Goal: Task Accomplishment & Management: Use online tool/utility

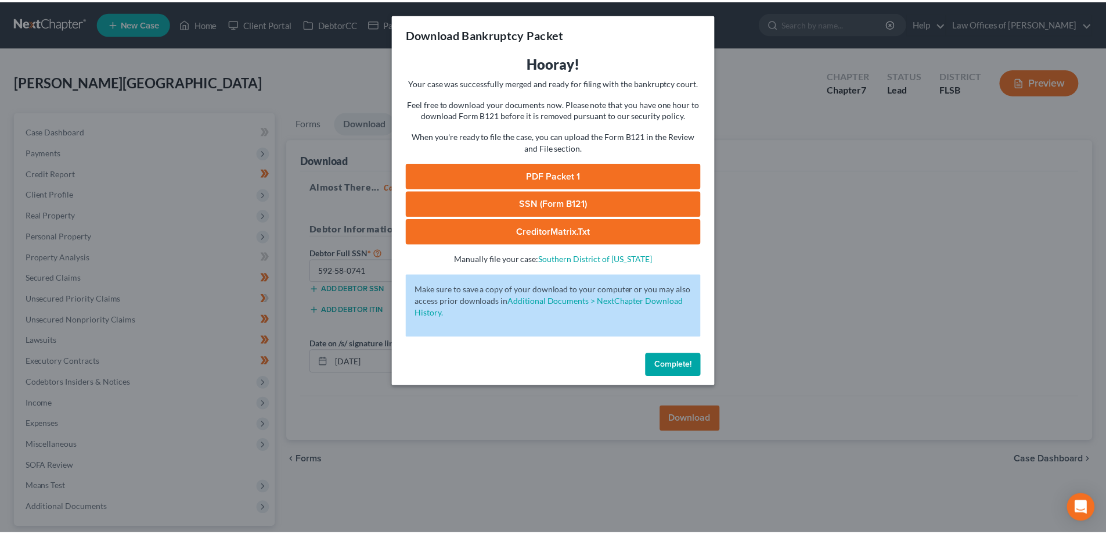
scroll to position [105, 0]
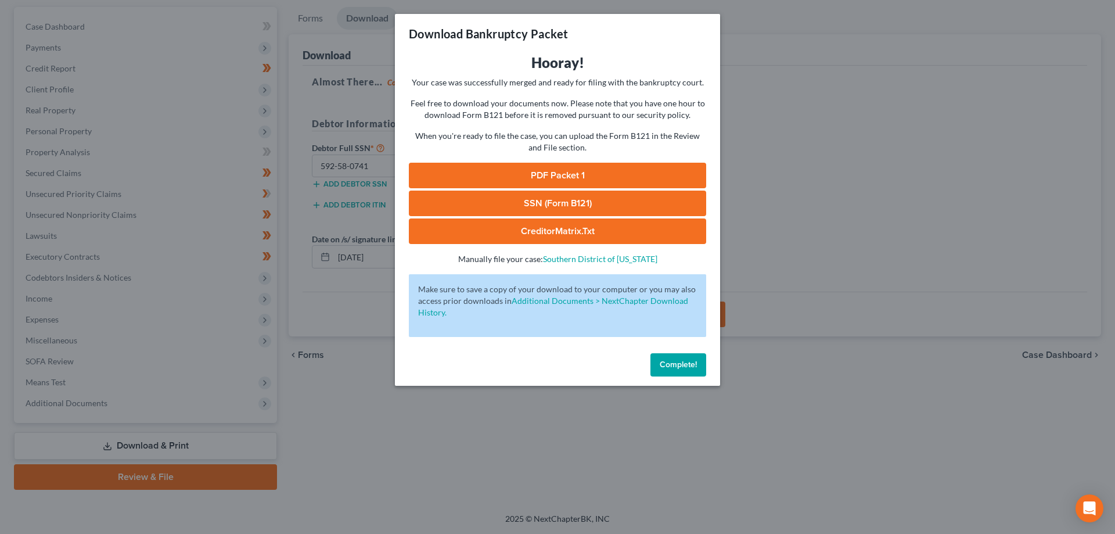
click at [676, 358] on button "Complete!" at bounding box center [678, 364] width 56 height 23
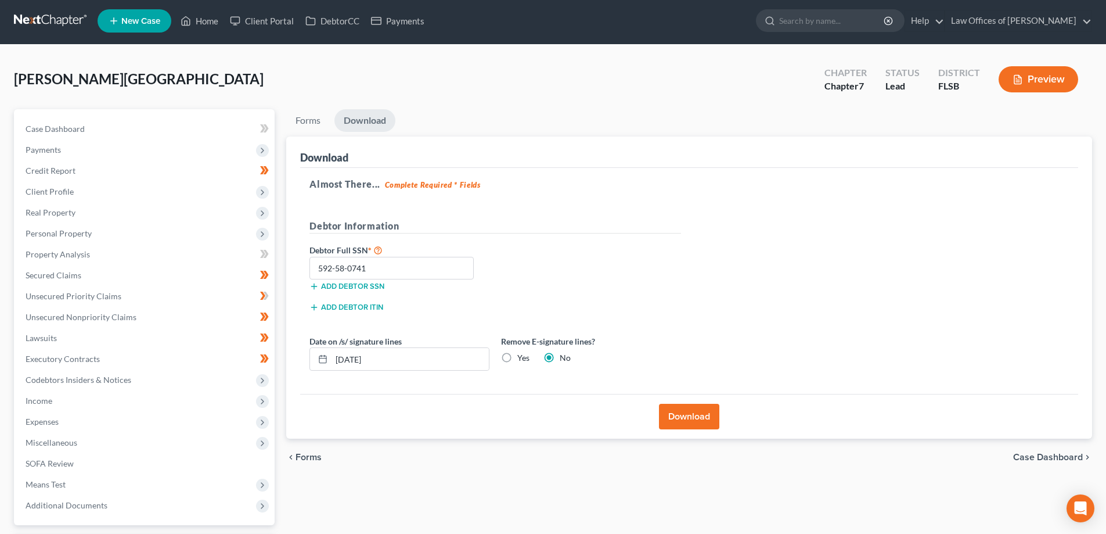
scroll to position [0, 0]
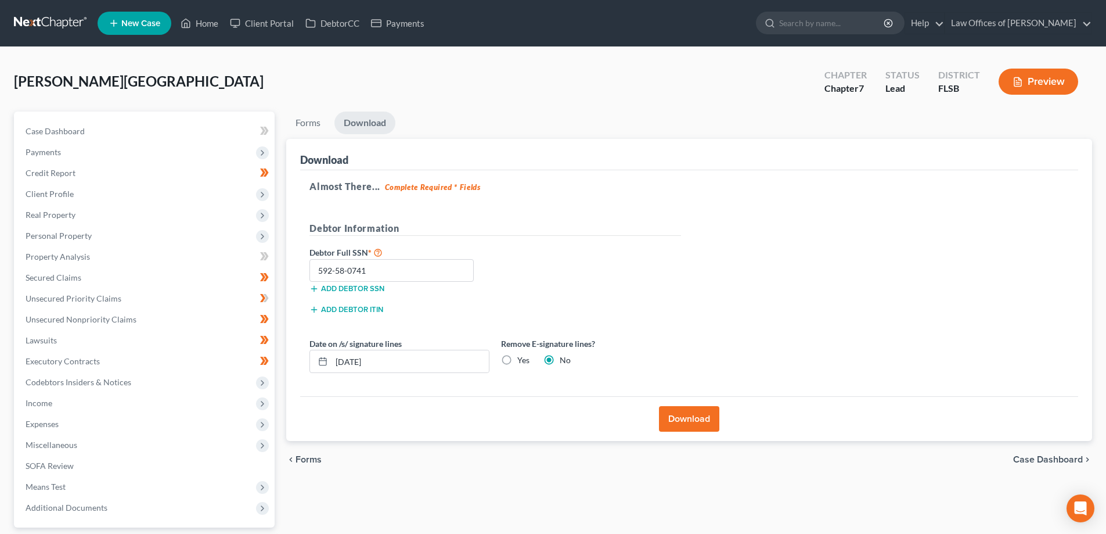
click at [55, 22] on link at bounding box center [51, 23] width 74 height 21
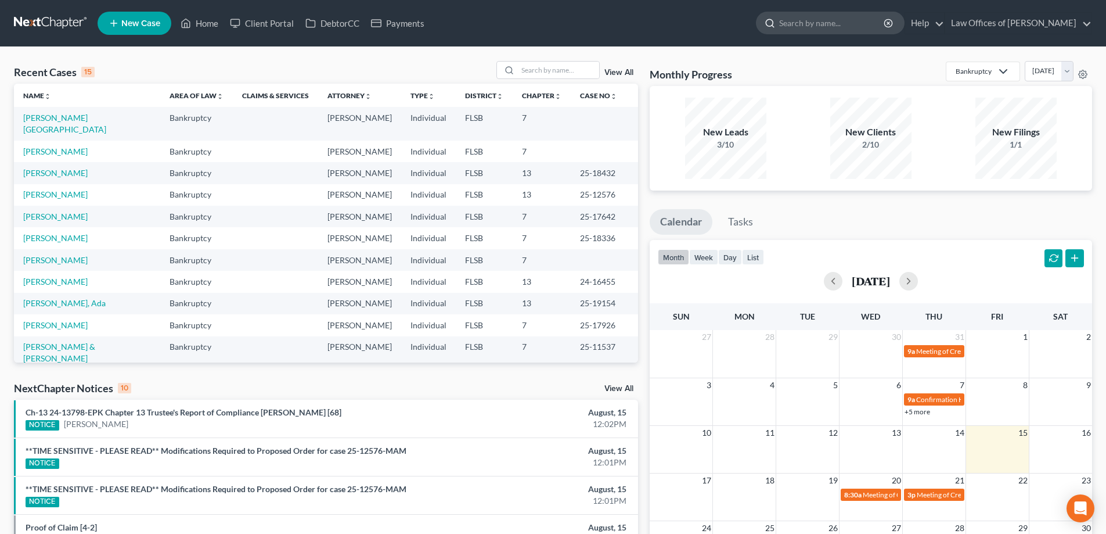
click at [855, 21] on input "search" at bounding box center [832, 22] width 106 height 21
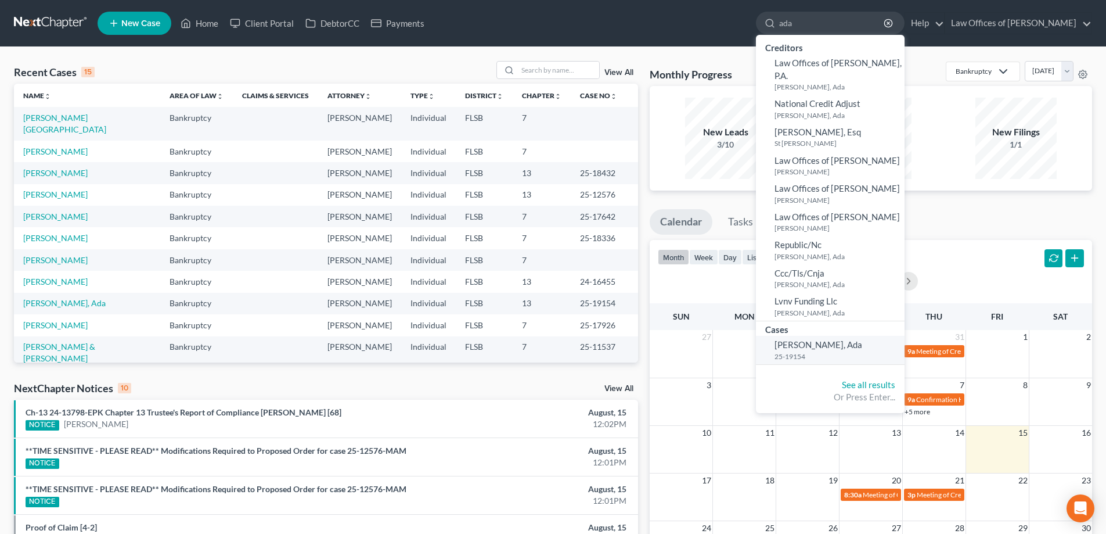
type input "ada"
click at [833, 339] on span "[PERSON_NAME], Ada" at bounding box center [819, 344] width 88 height 10
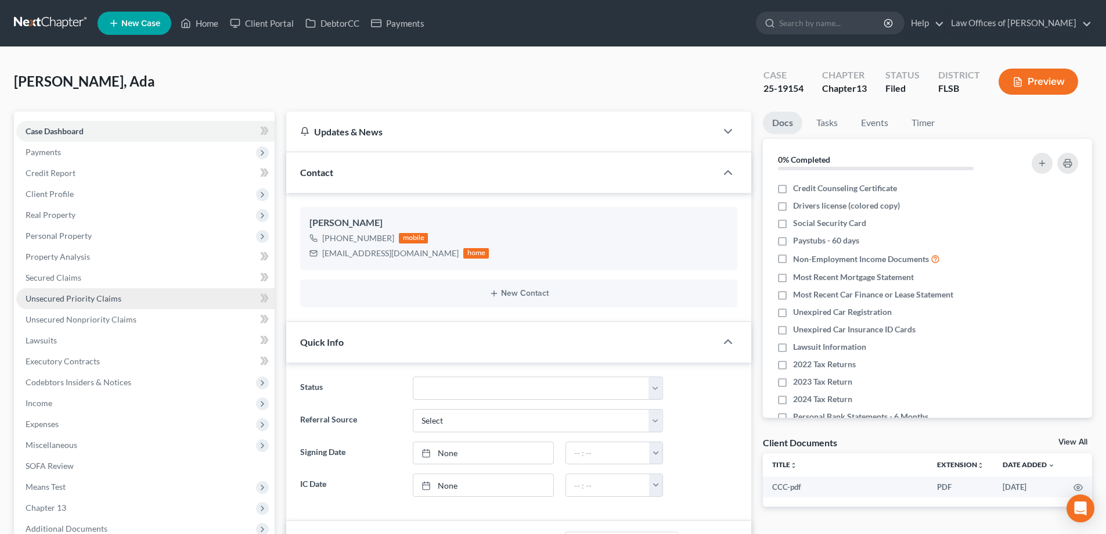
click at [87, 296] on span "Unsecured Priority Claims" at bounding box center [74, 298] width 96 height 10
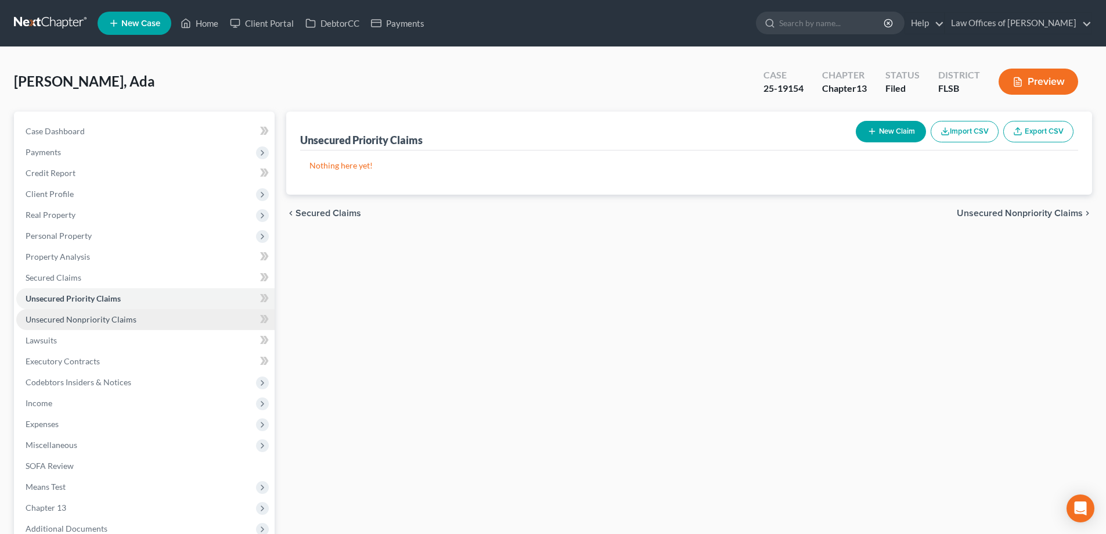
click at [82, 322] on span "Unsecured Nonpriority Claims" at bounding box center [81, 319] width 111 height 10
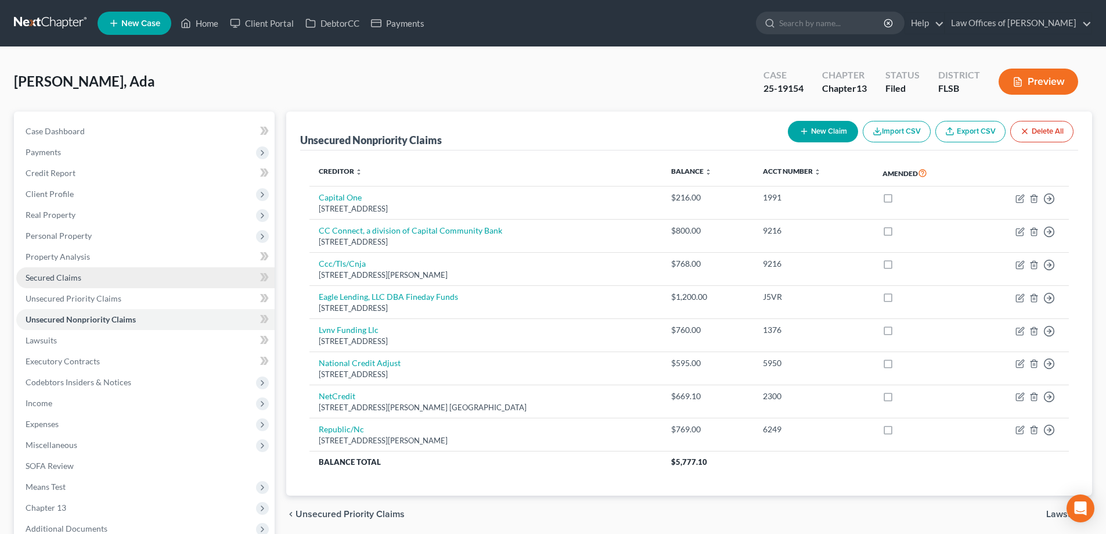
click at [59, 276] on span "Secured Claims" at bounding box center [54, 277] width 56 height 10
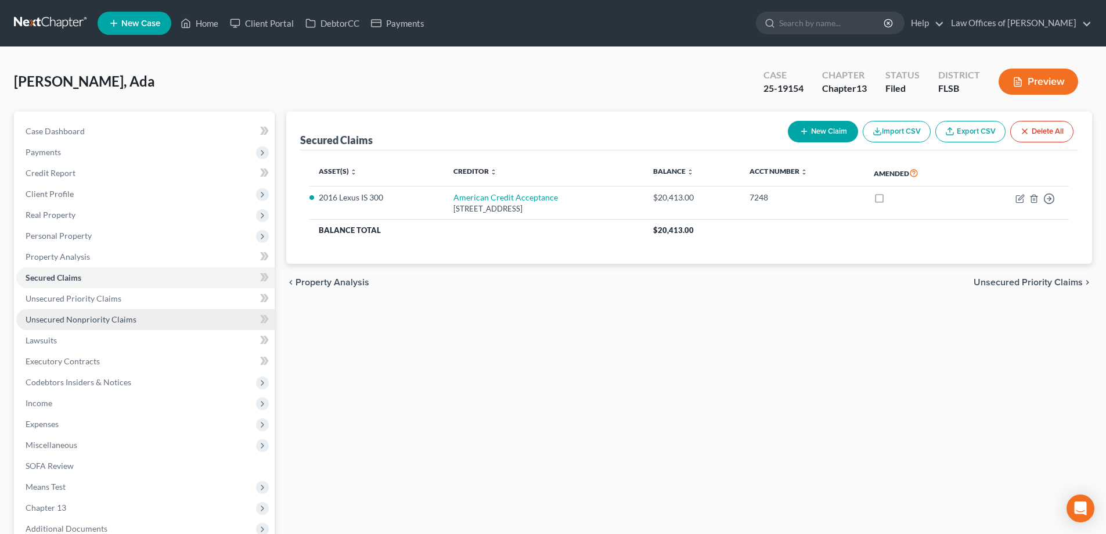
click at [86, 320] on span "Unsecured Nonpriority Claims" at bounding box center [81, 319] width 111 height 10
